Goal: Information Seeking & Learning: Learn about a topic

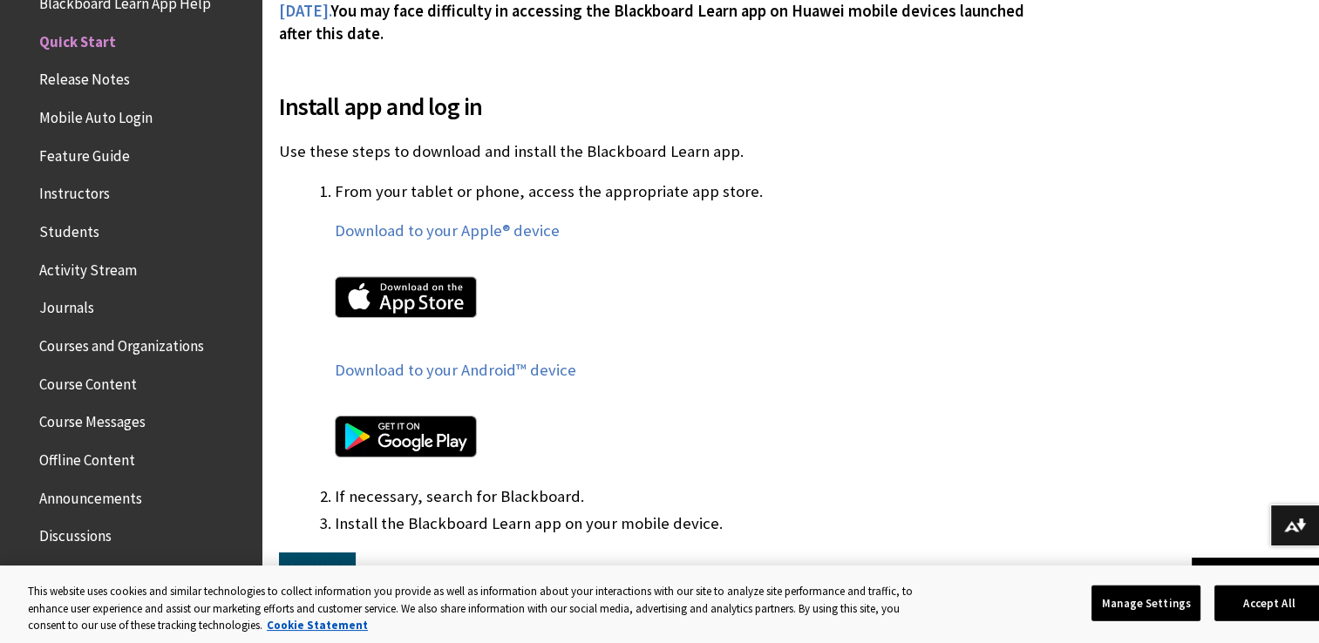
scroll to position [962, 0]
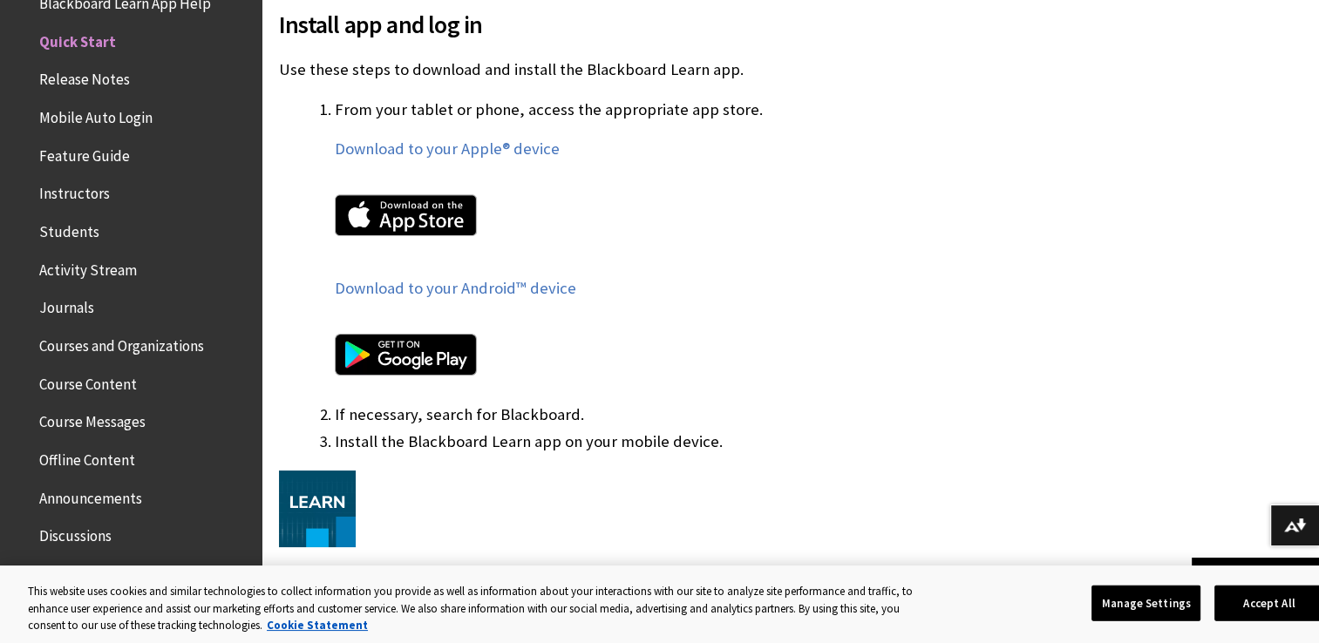
click at [422, 350] on img at bounding box center [406, 355] width 142 height 42
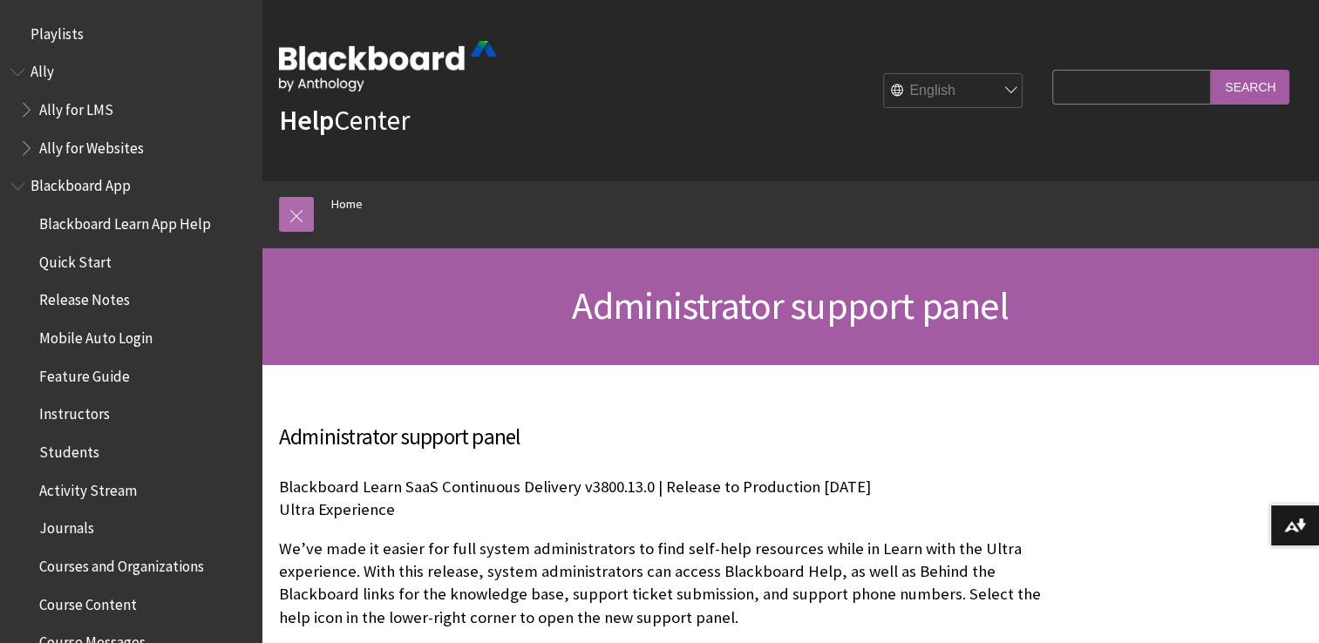
click at [282, 214] on link at bounding box center [296, 214] width 35 height 35
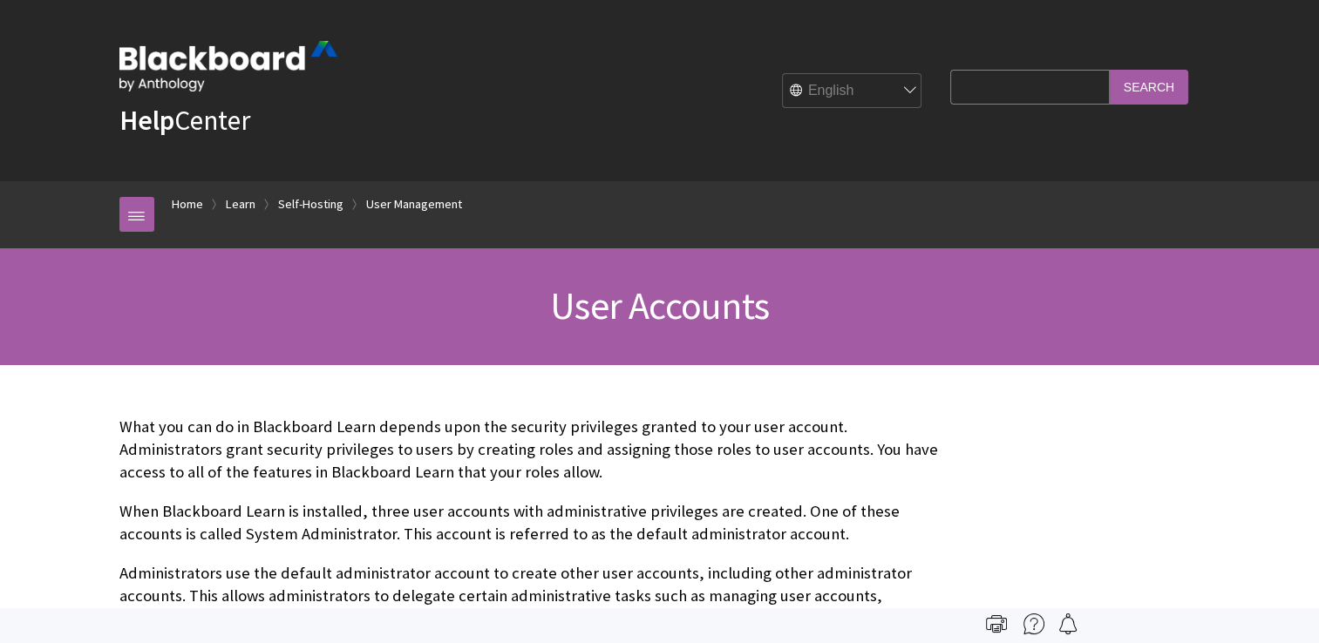
scroll to position [2489, 0]
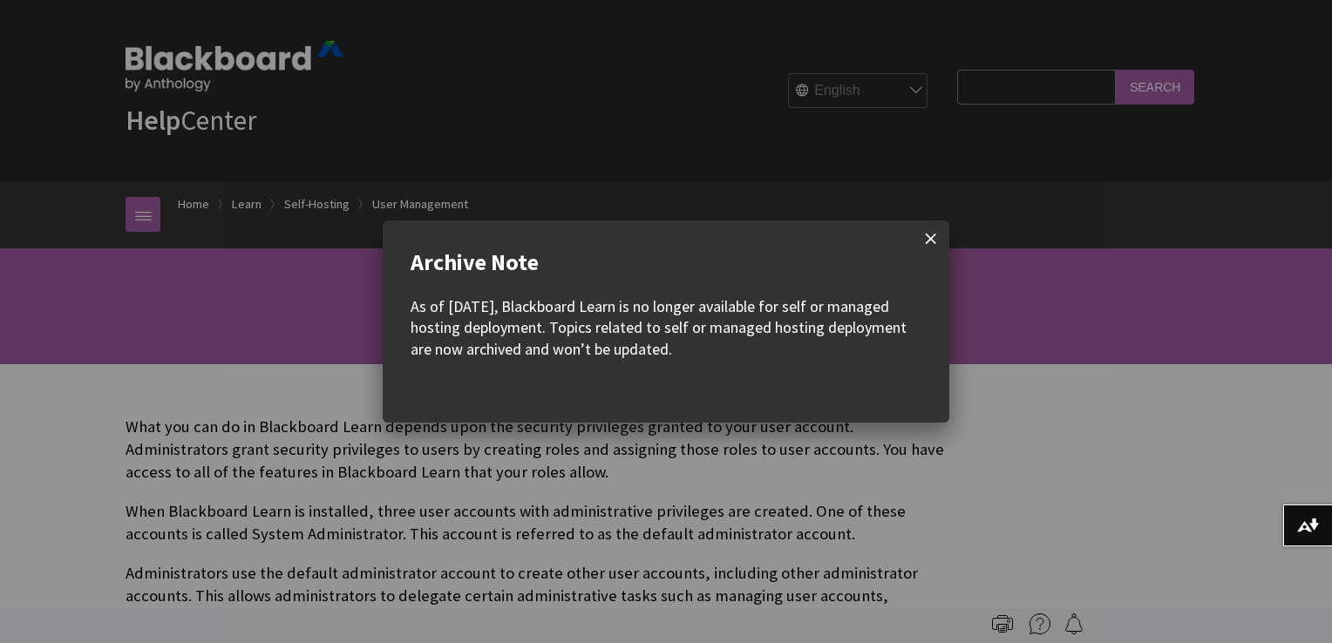
click at [934, 242] on span at bounding box center [931, 239] width 37 height 37
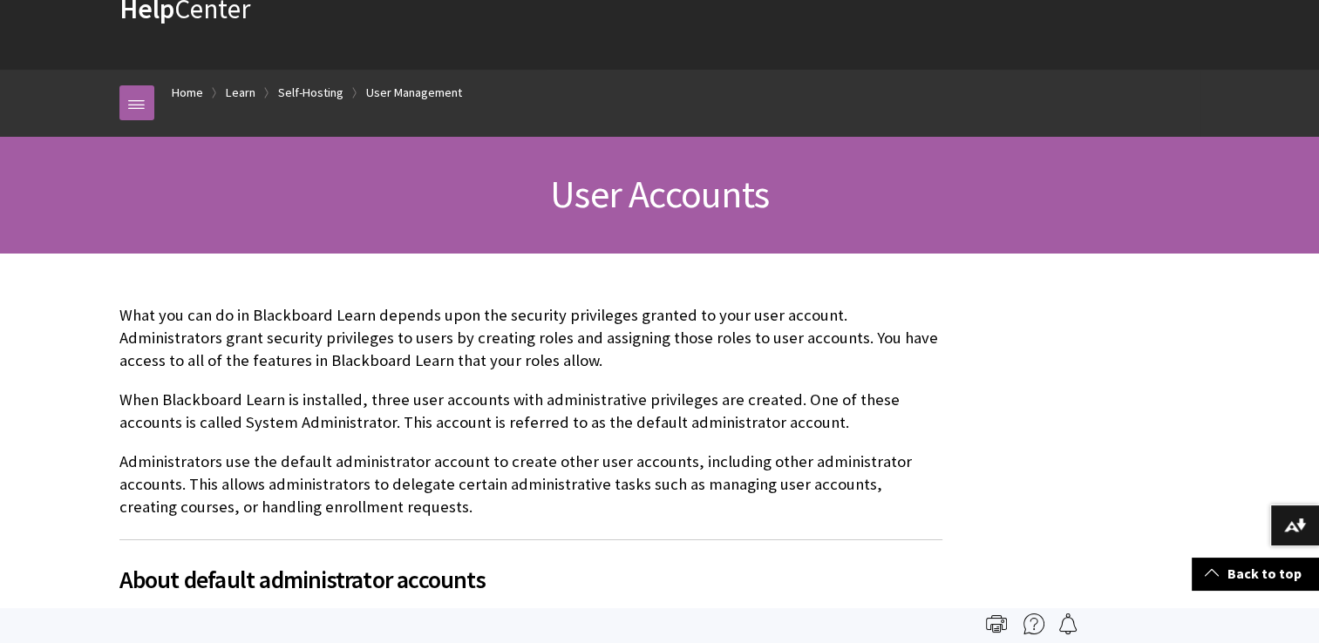
scroll to position [0, 0]
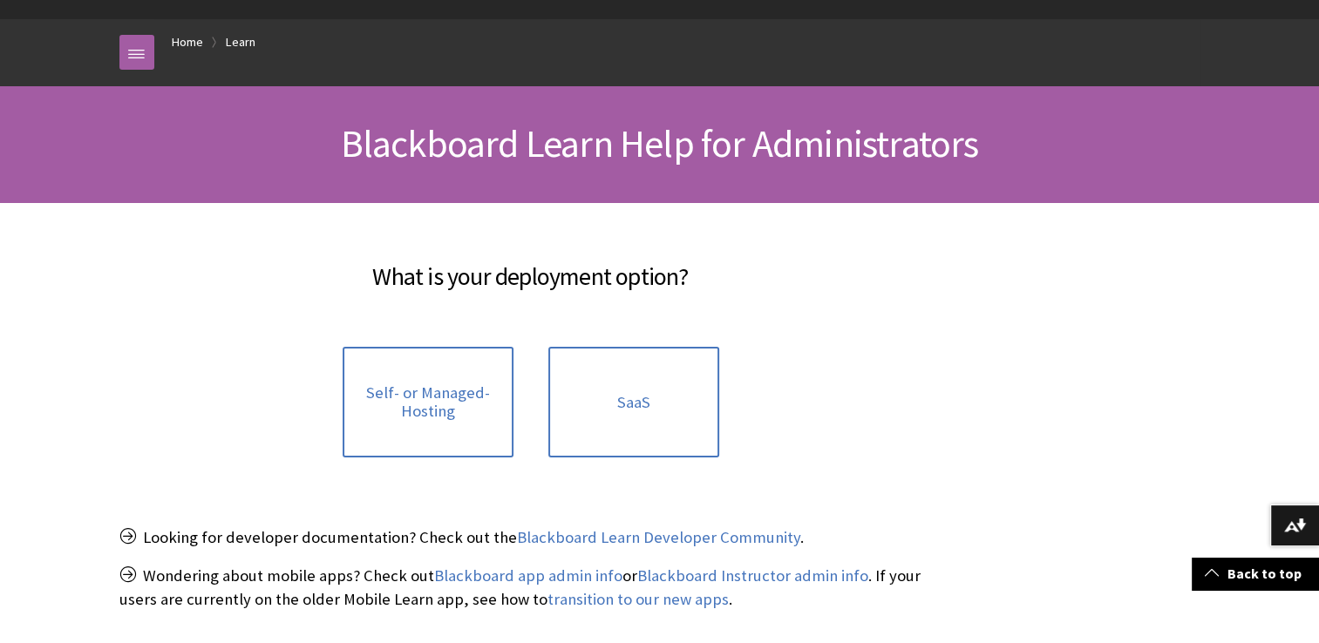
scroll to position [156, 0]
